Goal: Task Accomplishment & Management: Use online tool/utility

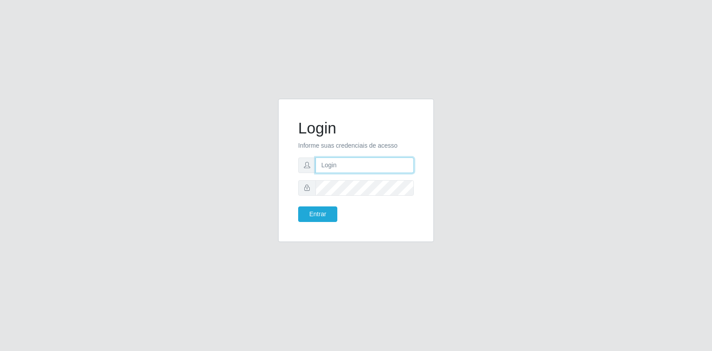
click at [371, 168] on input "text" at bounding box center [364, 166] width 98 height 16
type input "[EMAIL_ADDRESS][DOMAIN_NAME]"
click at [328, 206] on form "Login Informe suas credenciais de acesso [PERSON_NAME][EMAIL_ADDRESS][DOMAIN_NA…" at bounding box center [356, 170] width 116 height 103
click at [326, 214] on button "Entrar" at bounding box center [317, 214] width 39 height 16
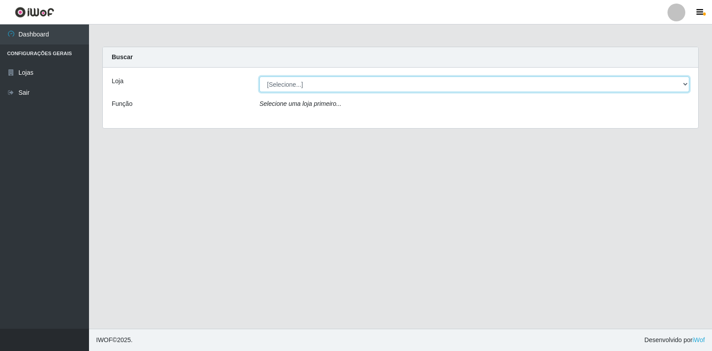
click at [417, 88] on select "[Selecione...] Atacado Vem - Loja 30 Laranjeiras Velha" at bounding box center [474, 85] width 430 height 16
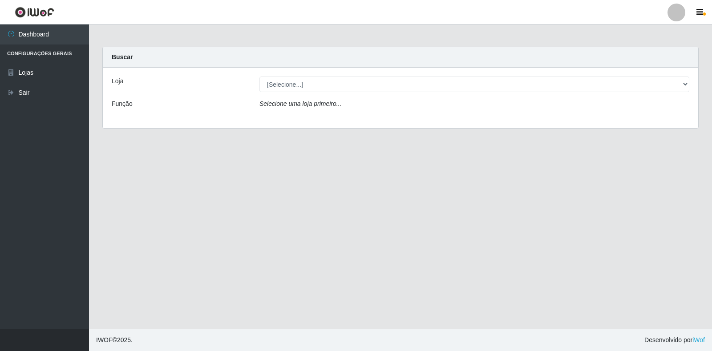
click at [411, 111] on div "Selecione uma loja primeiro..." at bounding box center [474, 105] width 443 height 13
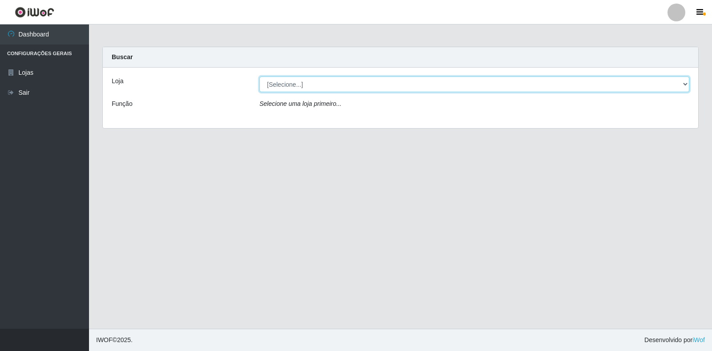
click at [403, 90] on select "[Selecione...] Atacado Vem - Loja 30 Laranjeiras Velha" at bounding box center [474, 85] width 430 height 16
click at [259, 77] on select "[Selecione...] Atacado Vem - Loja 30 Laranjeiras Velha" at bounding box center [474, 85] width 430 height 16
click at [403, 86] on select "[Selecione...] Atacado Vem - Loja 30 Laranjeiras Velha" at bounding box center [474, 85] width 430 height 16
select select "495"
click at [259, 77] on select "[Selecione...] Atacado Vem - Loja 30 Laranjeiras Velha" at bounding box center [474, 85] width 430 height 16
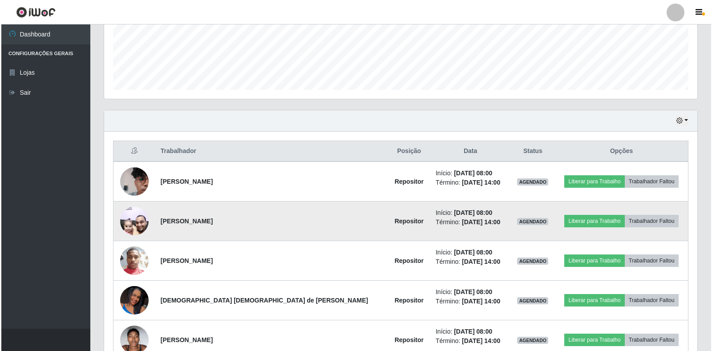
scroll to position [279, 0]
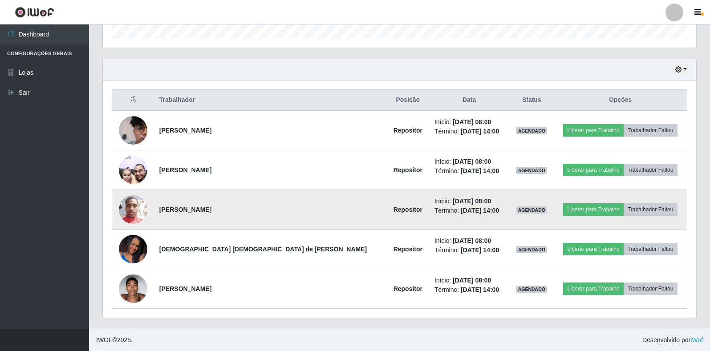
click at [560, 202] on td "Liberar para Trabalho Trabalhador Faltou" at bounding box center [620, 210] width 133 height 40
click at [564, 206] on button "Liberar para Trabalho" at bounding box center [593, 209] width 60 height 12
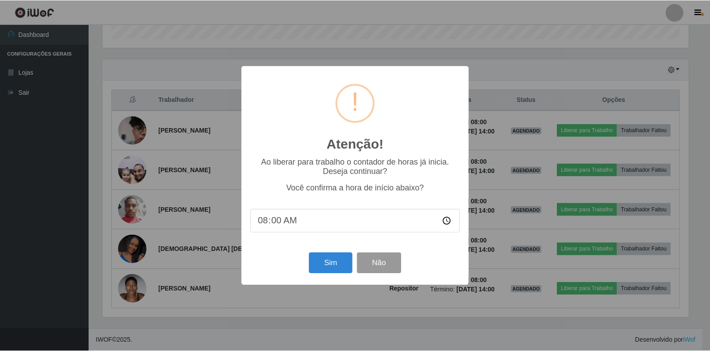
scroll to position [185, 588]
click at [337, 259] on button "Sim" at bounding box center [331, 263] width 43 height 21
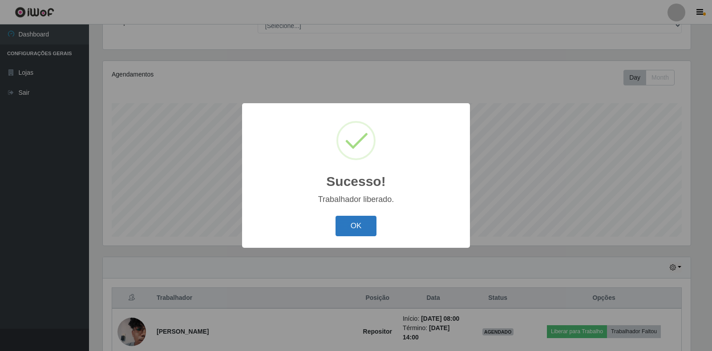
click at [368, 227] on button "OK" at bounding box center [356, 226] width 41 height 21
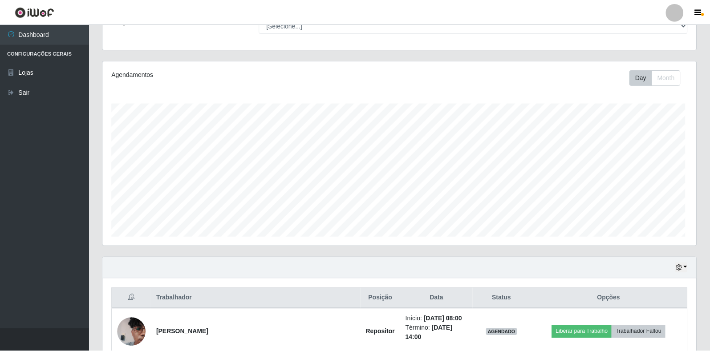
scroll to position [185, 593]
